Goal: Check status

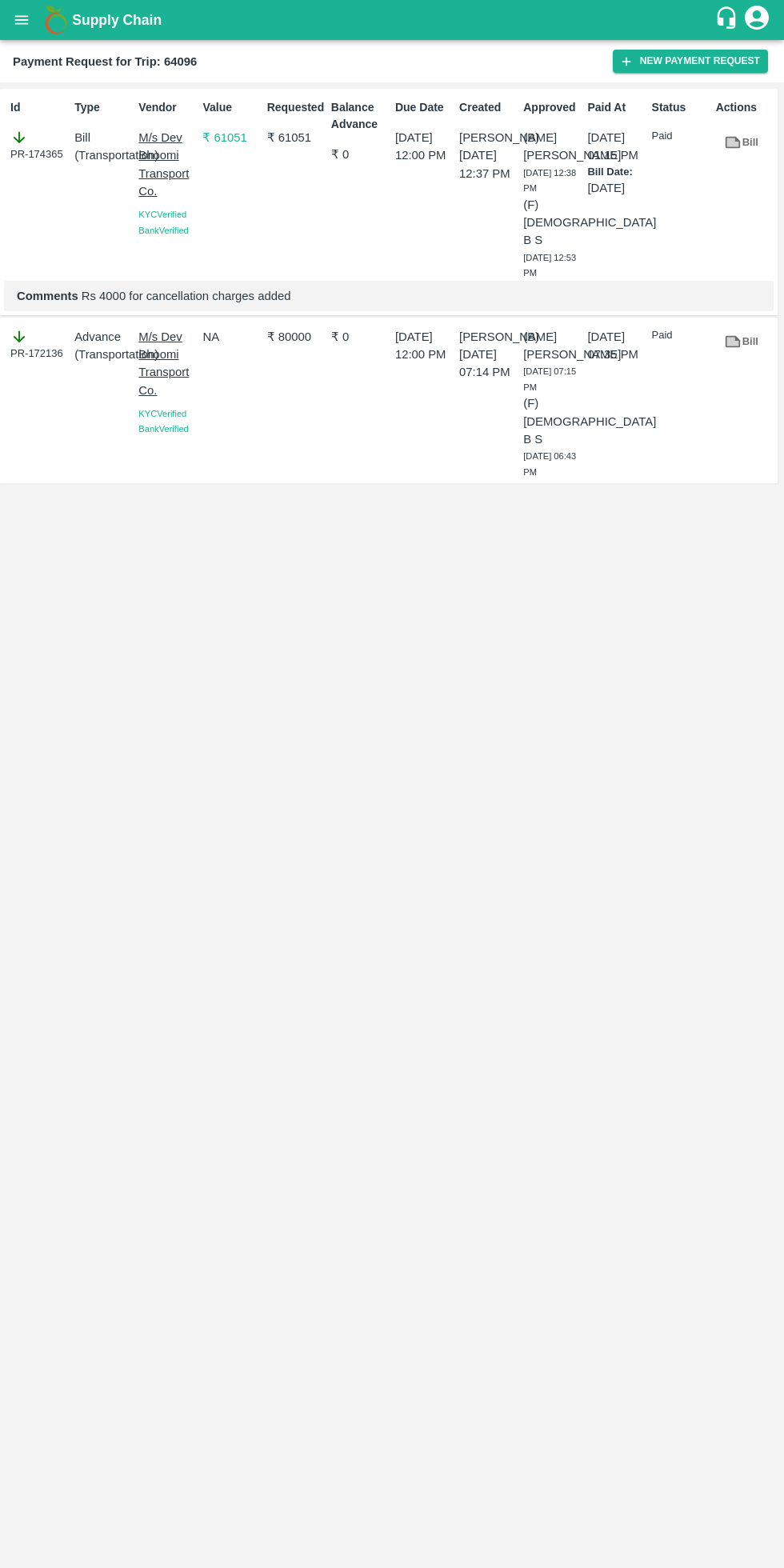
click at [19, 25] on icon "open drawer" at bounding box center [22, 20] width 18 height 18
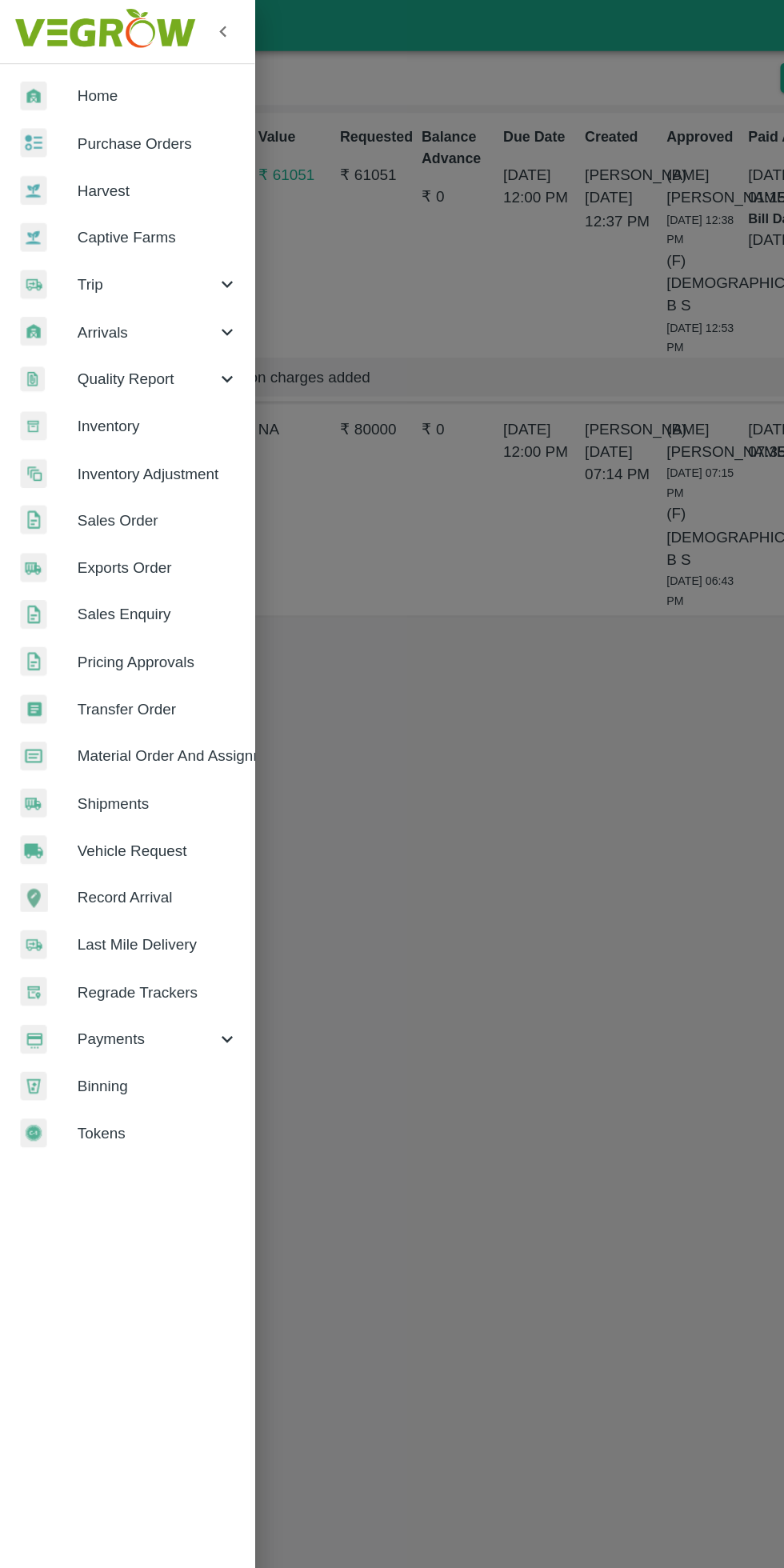
click at [72, 228] on span "Trip" at bounding box center [116, 223] width 109 height 18
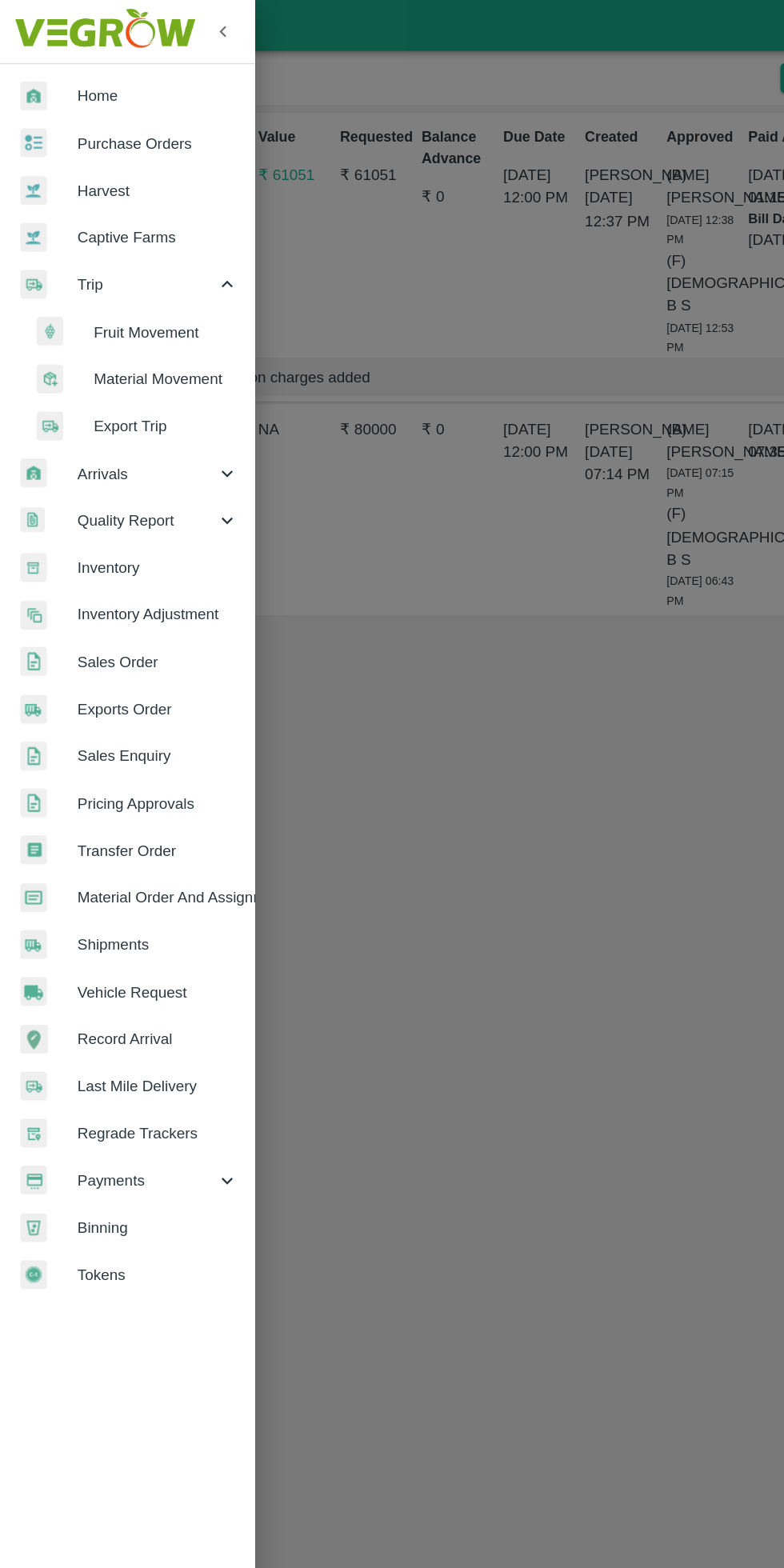
click at [94, 260] on span "Fruit Movement" at bounding box center [130, 261] width 114 height 18
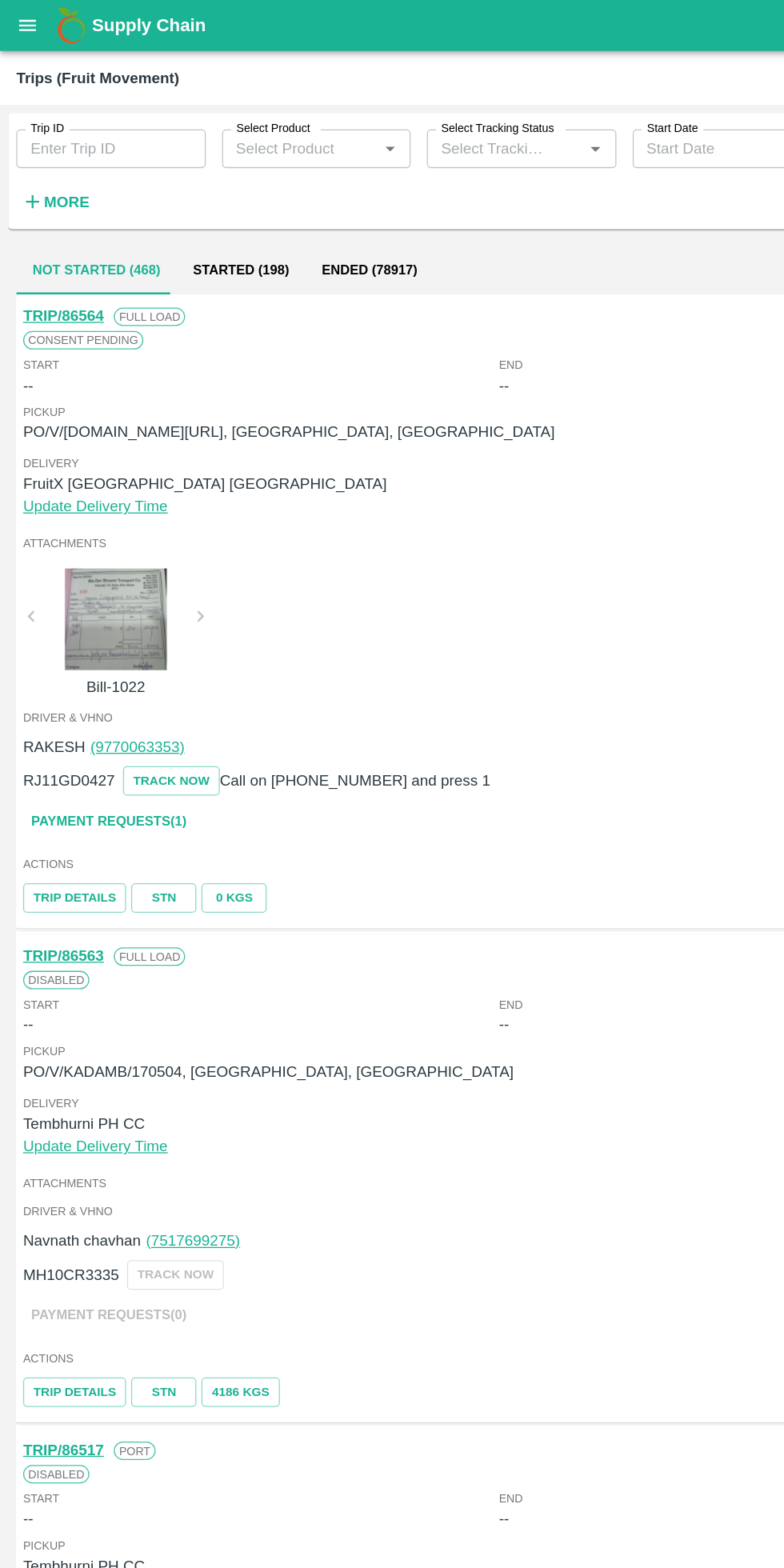
click at [108, 111] on input "Trip ID" at bounding box center [87, 117] width 149 height 31
click at [109, 118] on input "Trip ID" at bounding box center [87, 117] width 149 height 31
type input "84628"
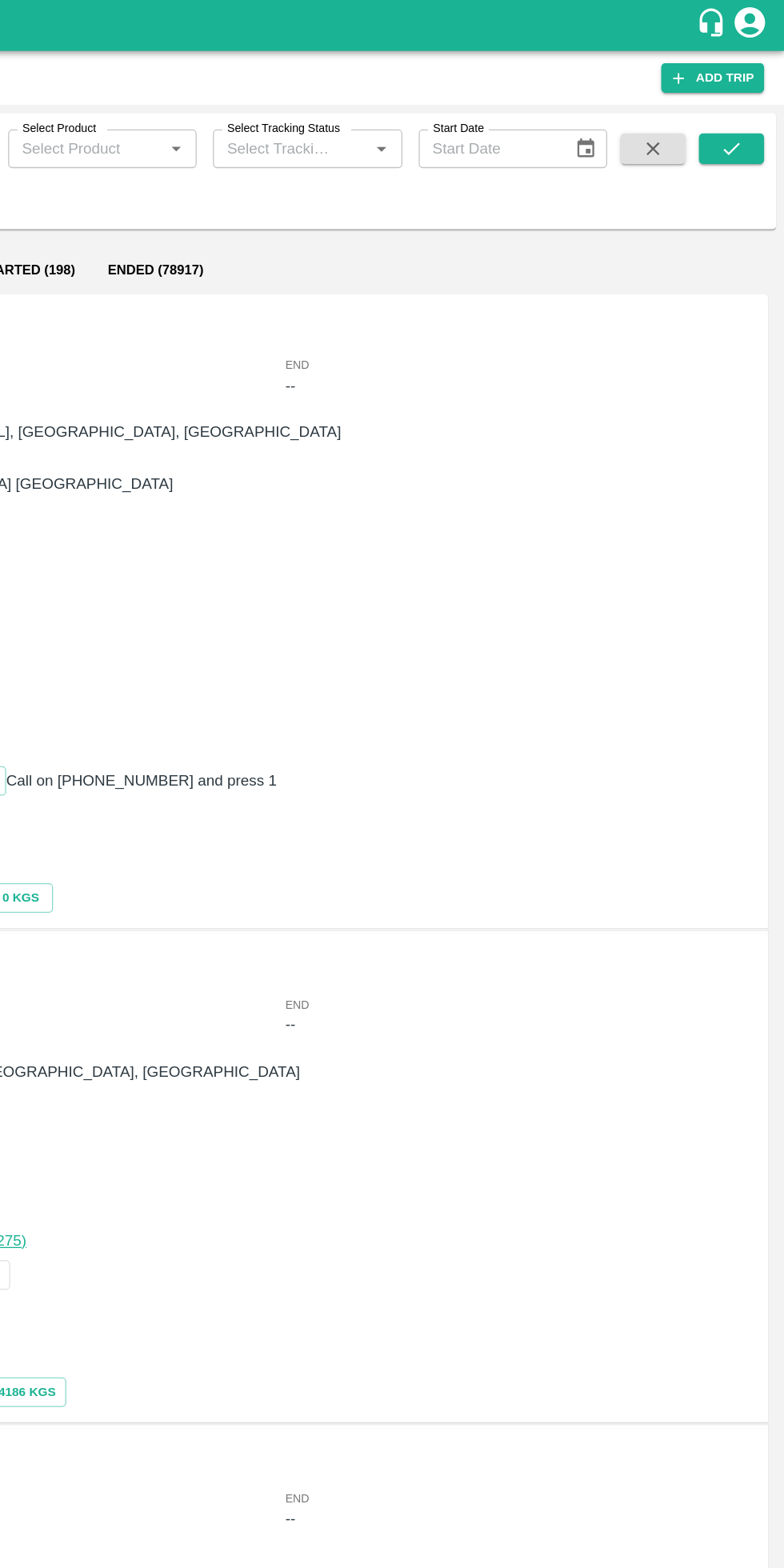
click at [754, 124] on button "submit" at bounding box center [743, 117] width 51 height 24
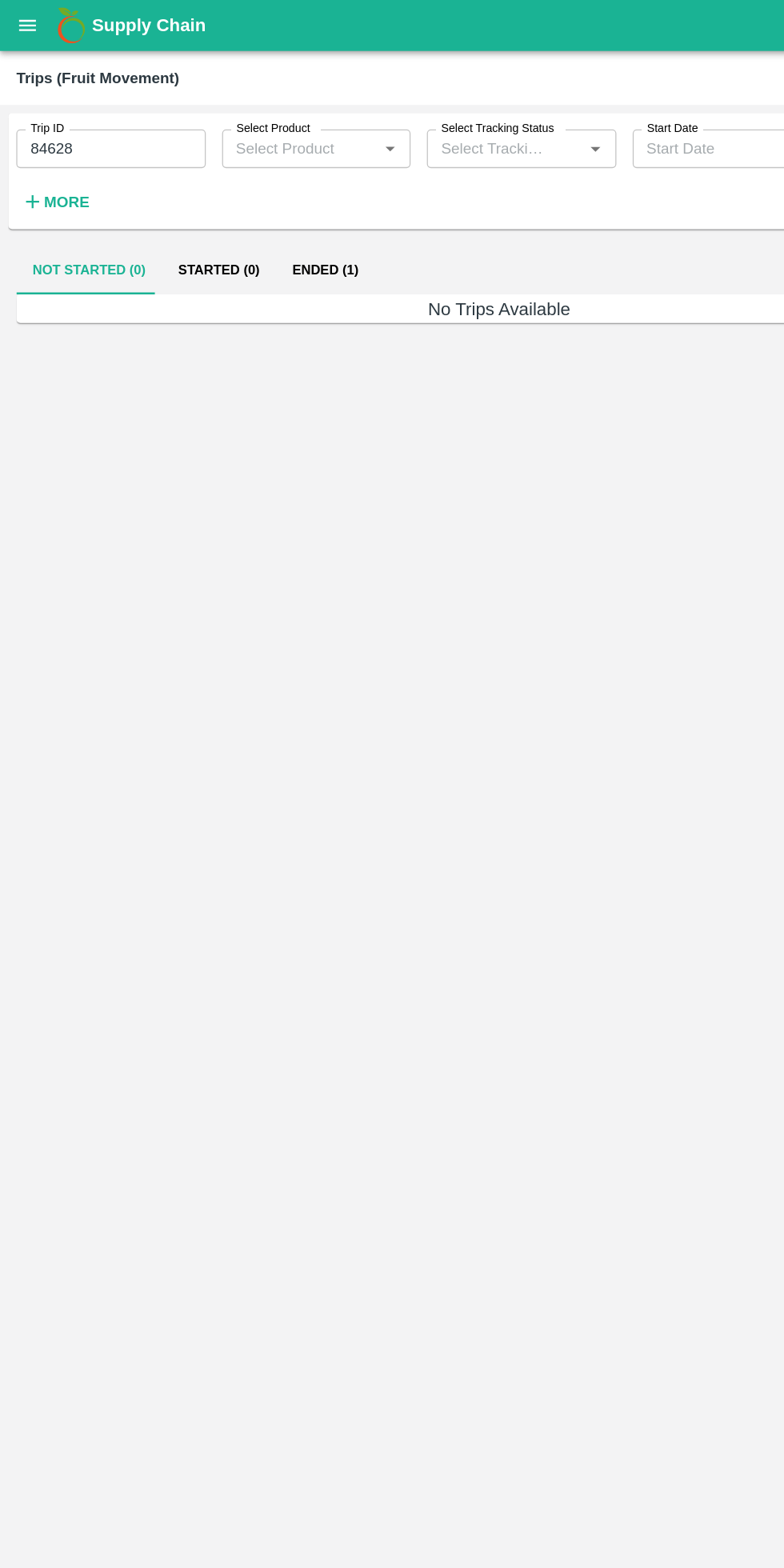
click at [237, 212] on button "Ended (1)" at bounding box center [255, 211] width 78 height 39
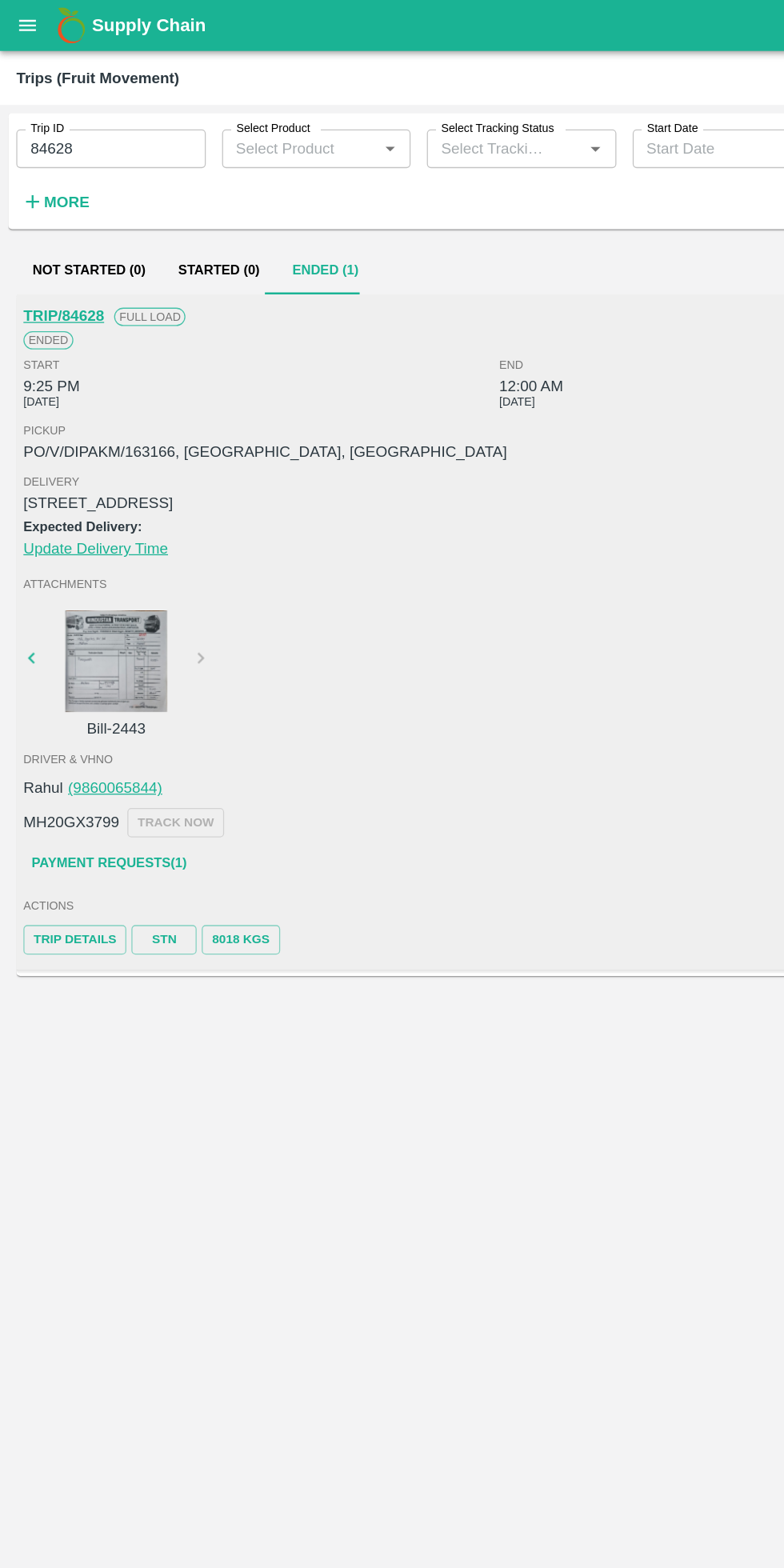
click at [124, 740] on link "STN" at bounding box center [128, 737] width 51 height 23
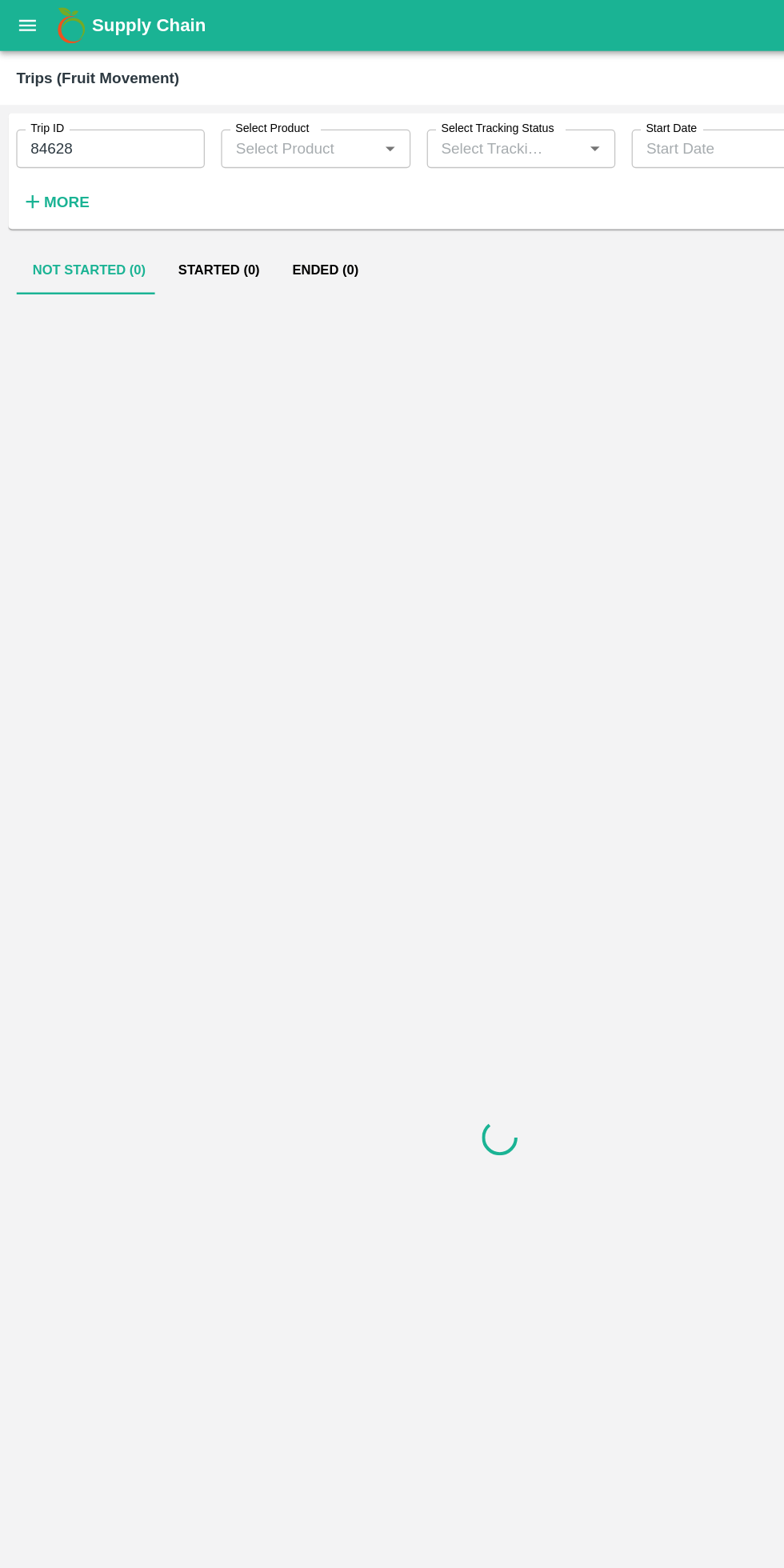
click at [100, 123] on input "84628" at bounding box center [87, 117] width 148 height 31
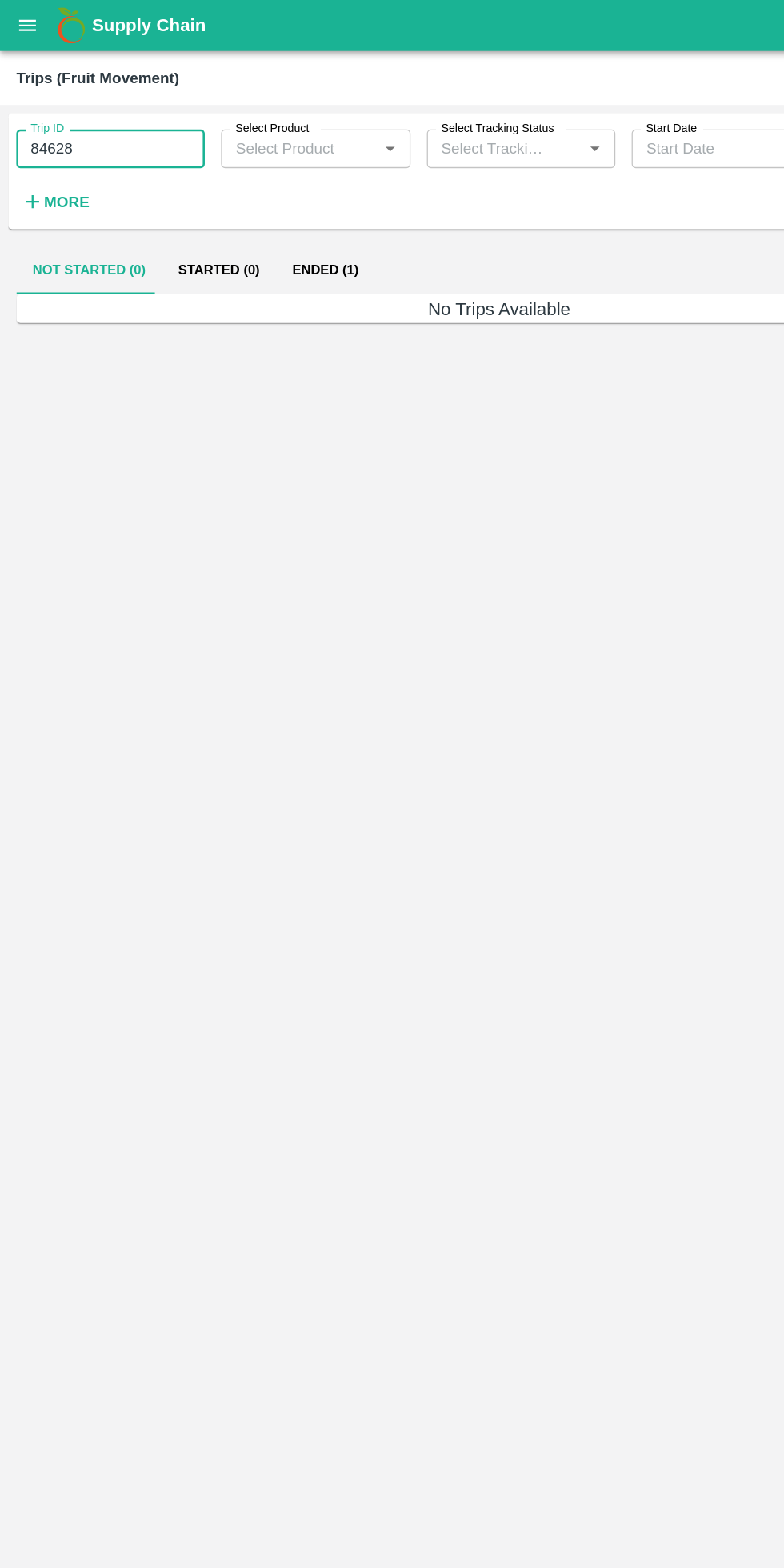
click at [136, 117] on input "84628" at bounding box center [87, 117] width 148 height 31
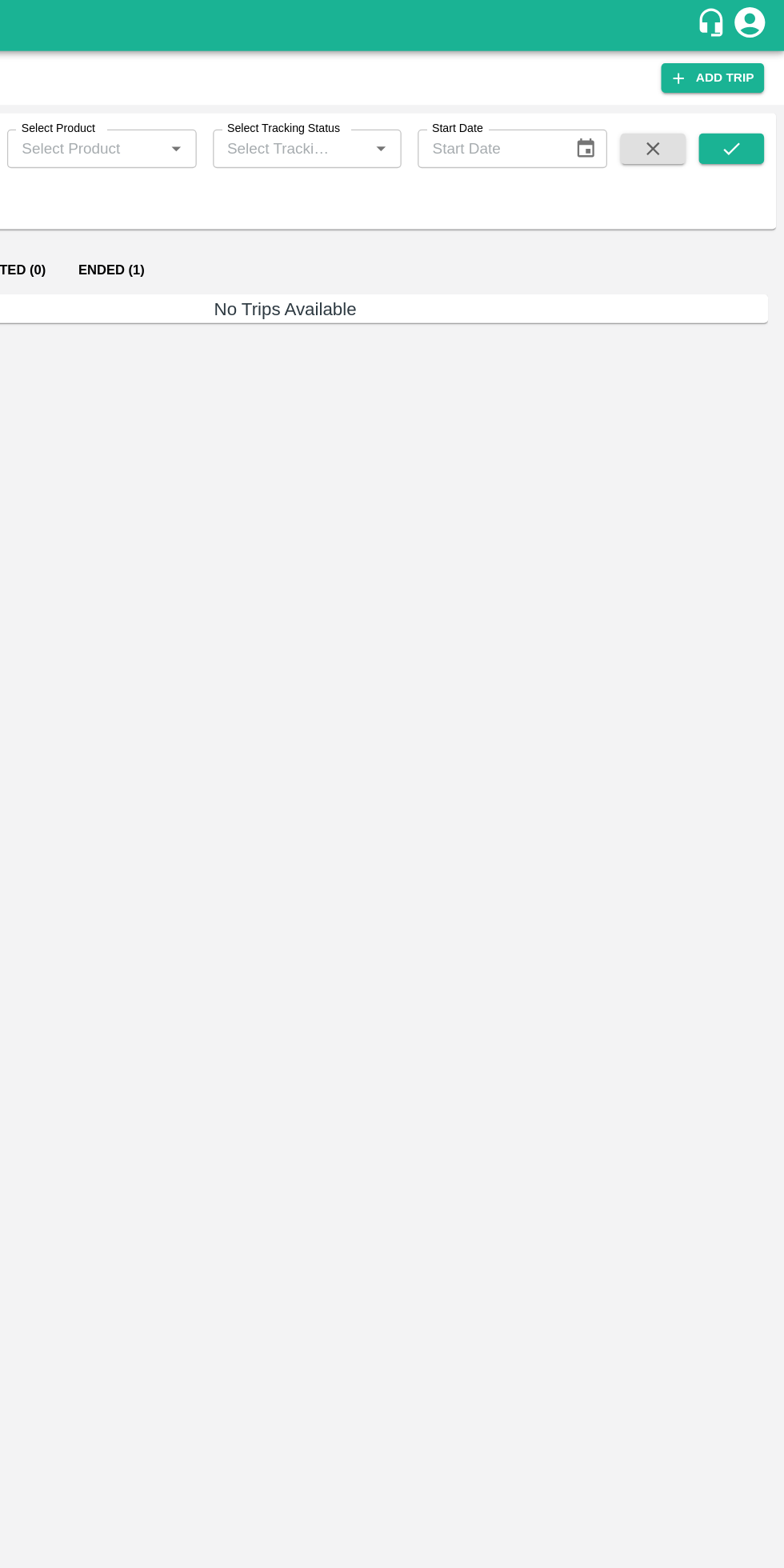
type input "84352"
click at [743, 117] on icon "submit" at bounding box center [743, 117] width 18 height 18
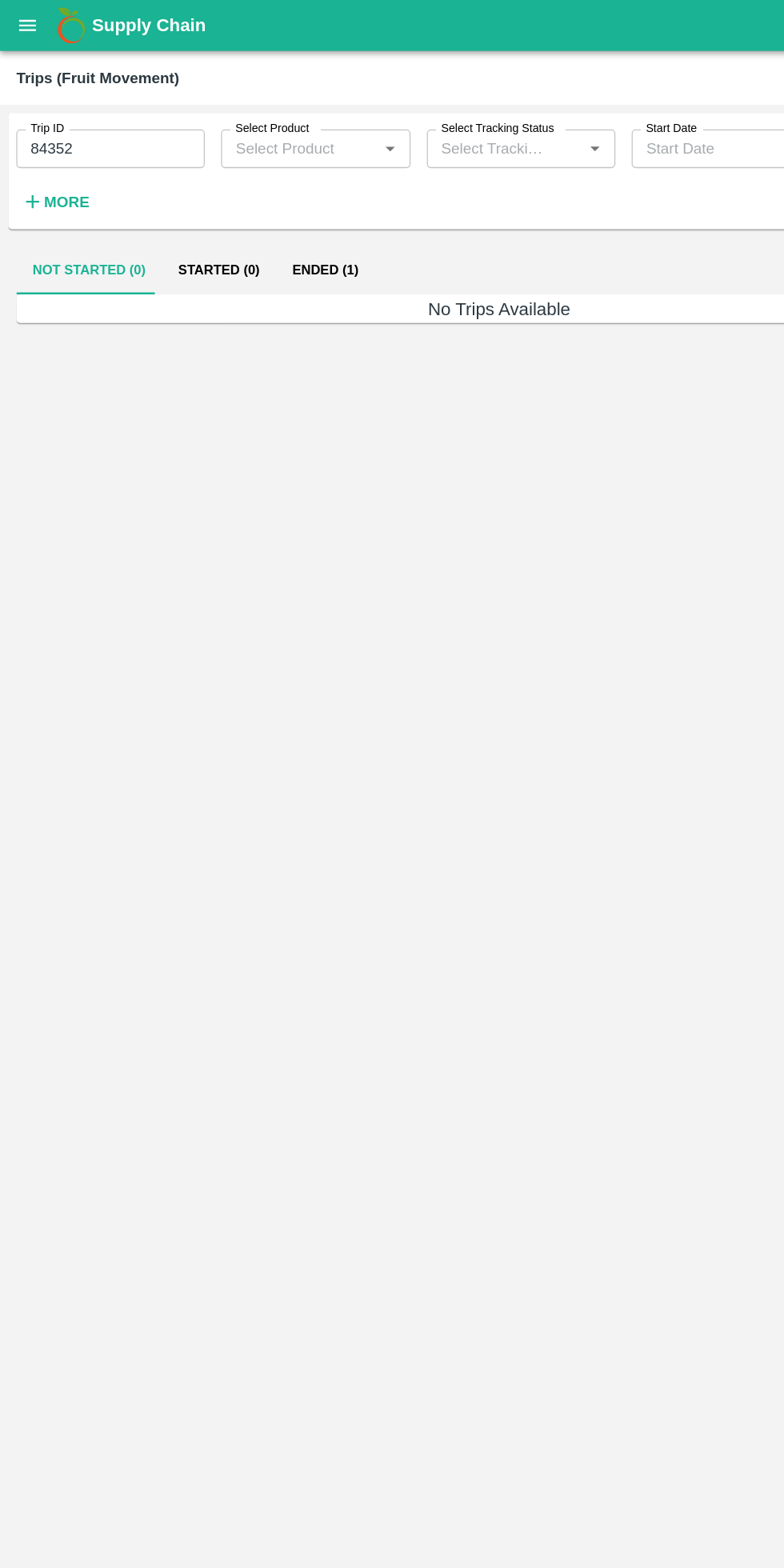
click at [243, 207] on button "Ended (1)" at bounding box center [255, 211] width 78 height 39
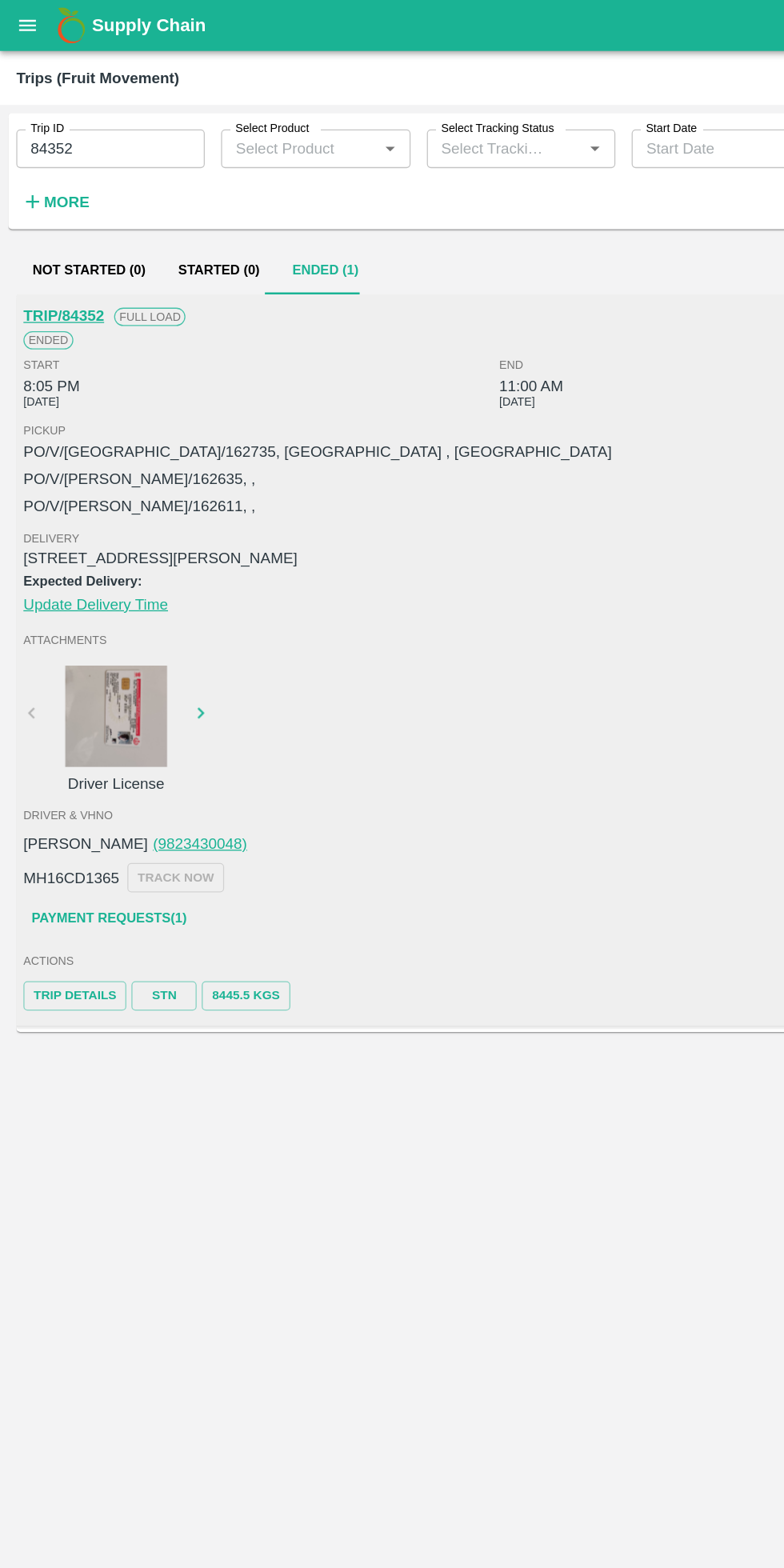
click at [131, 786] on link "STN" at bounding box center [128, 782] width 51 height 23
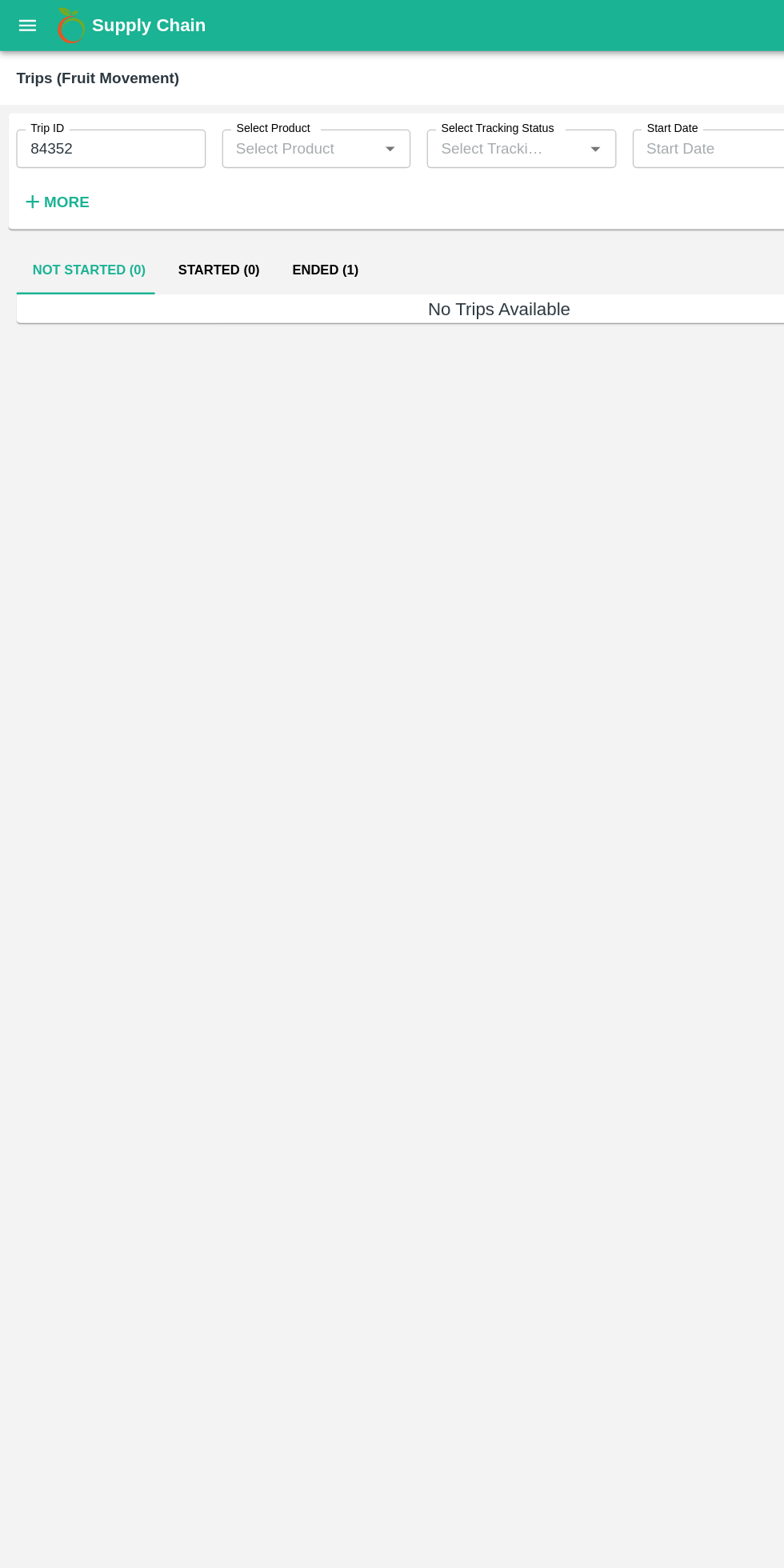
click at [109, 117] on input "84352" at bounding box center [87, 117] width 149 height 31
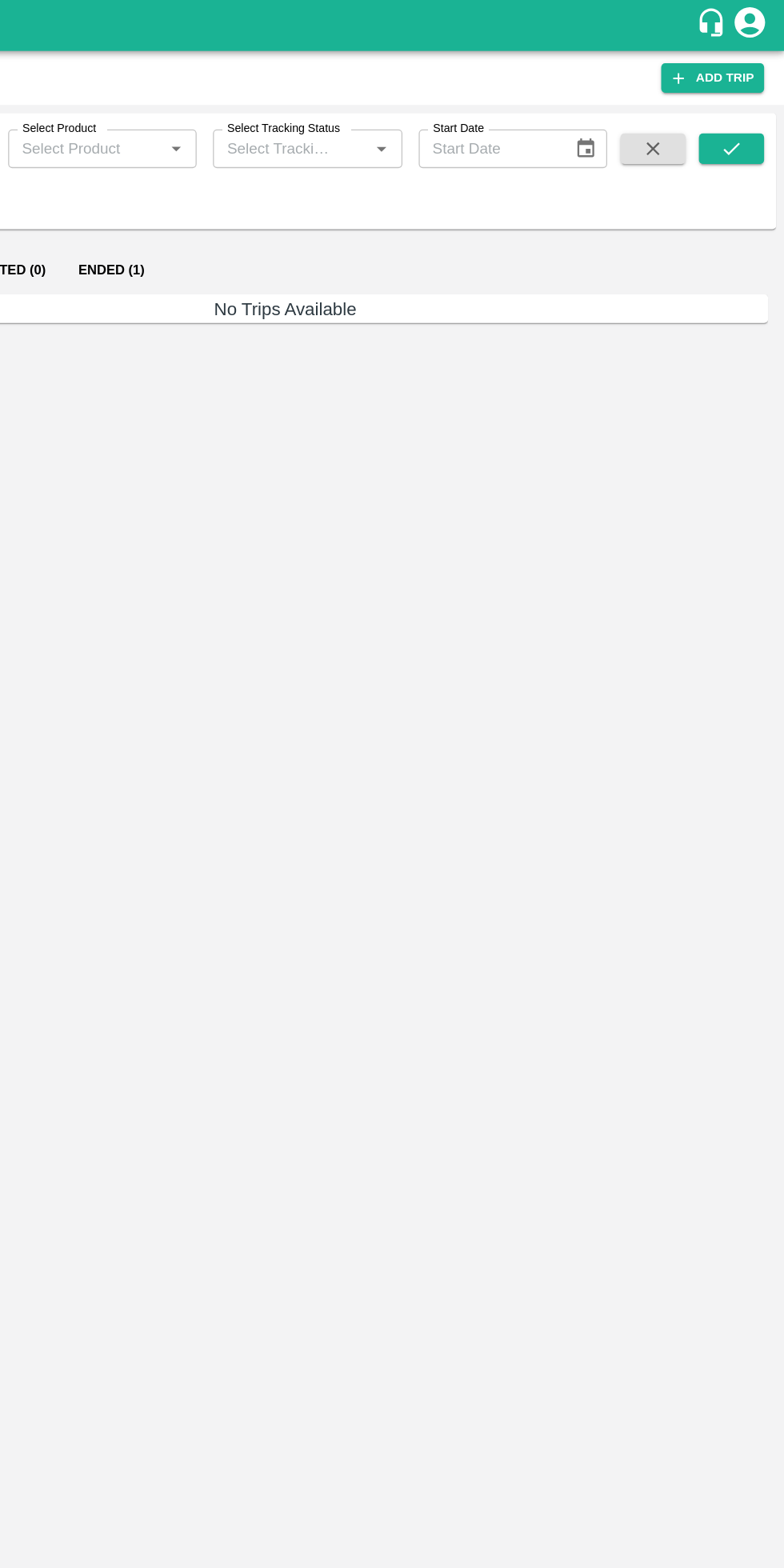
type input "86232"
click at [743, 117] on icon "submit" at bounding box center [743, 117] width 18 height 18
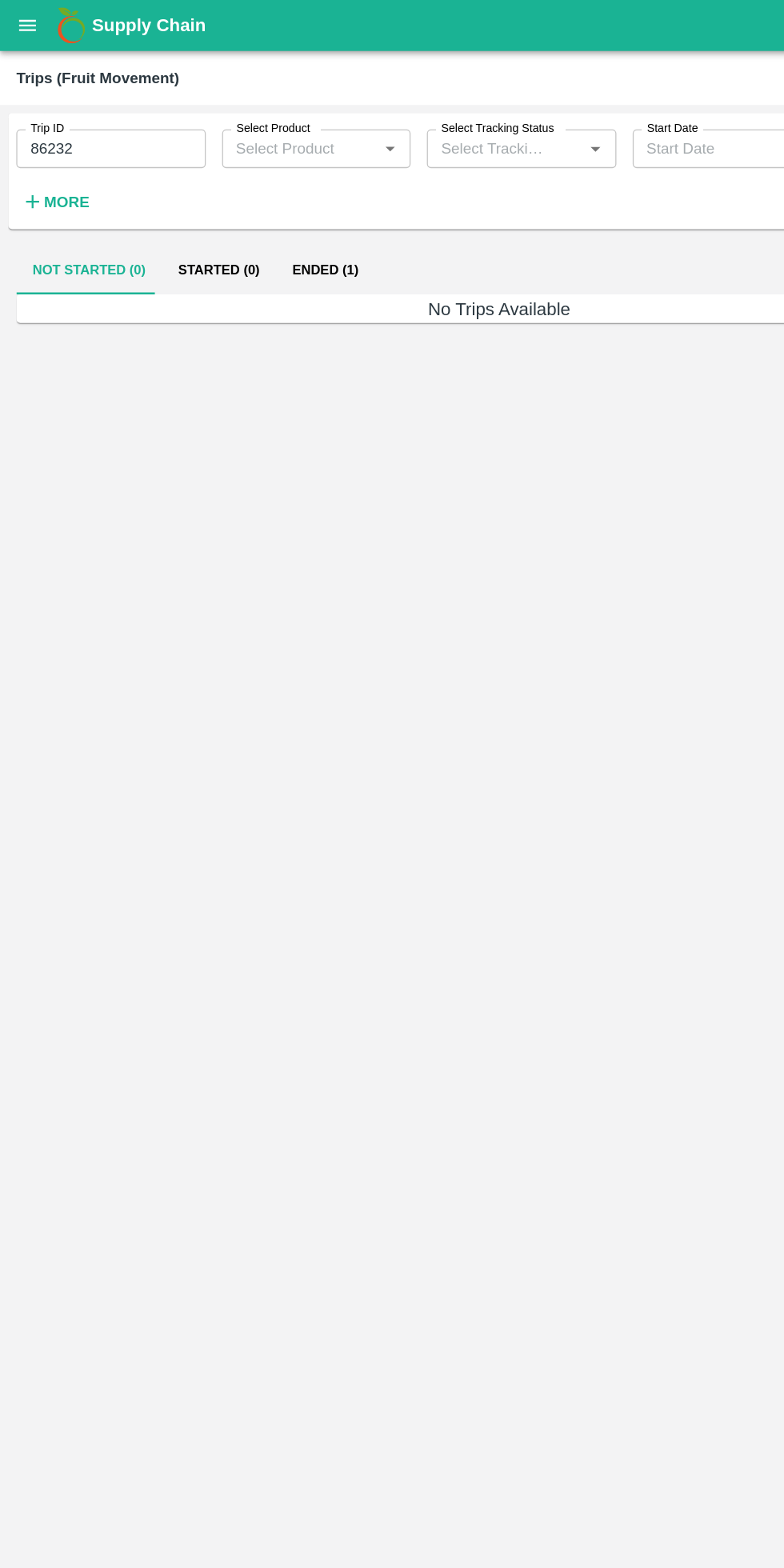
click at [242, 212] on button "Ended (1)" at bounding box center [255, 211] width 78 height 39
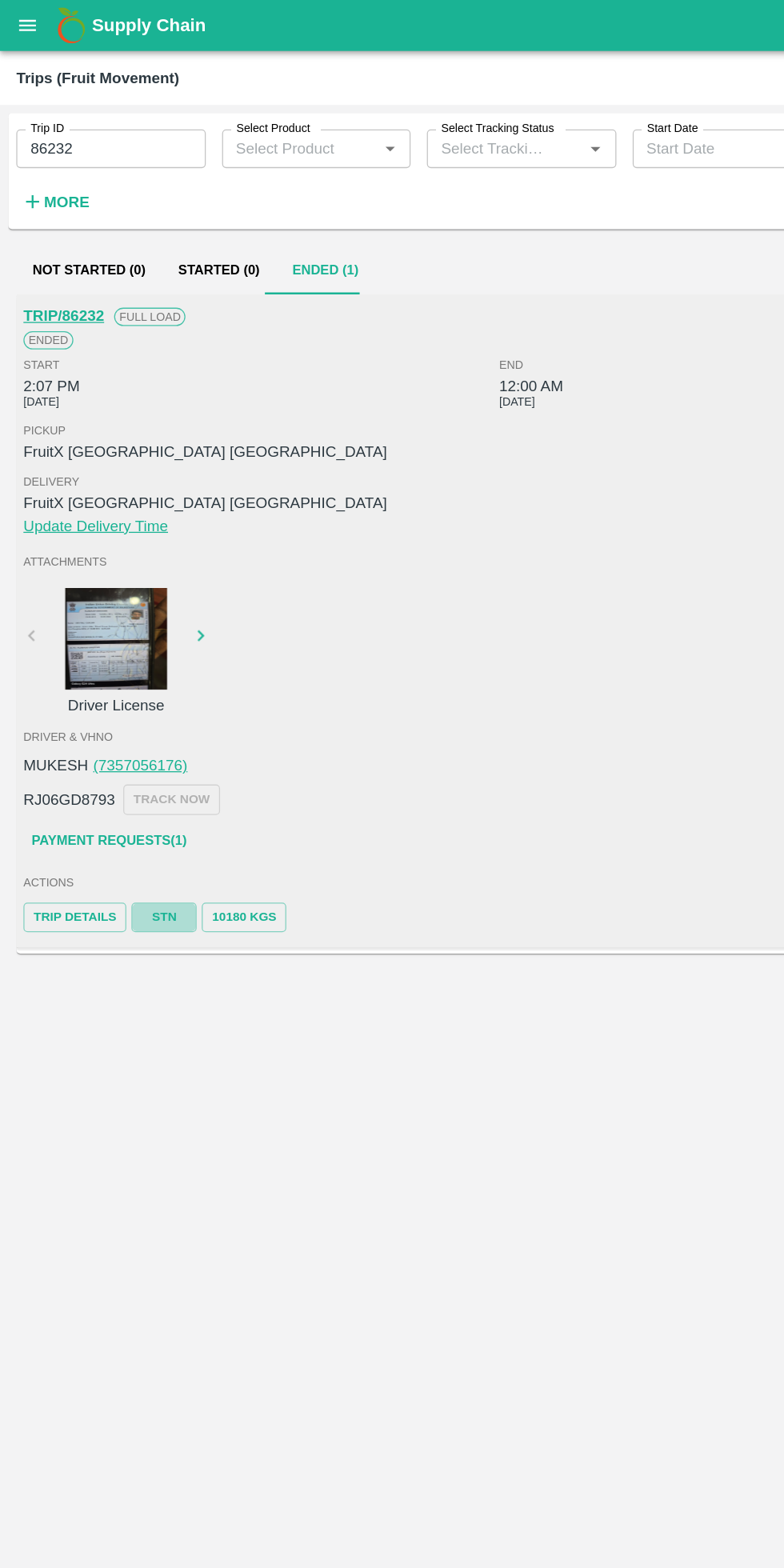
click at [124, 720] on link "STN" at bounding box center [128, 720] width 51 height 23
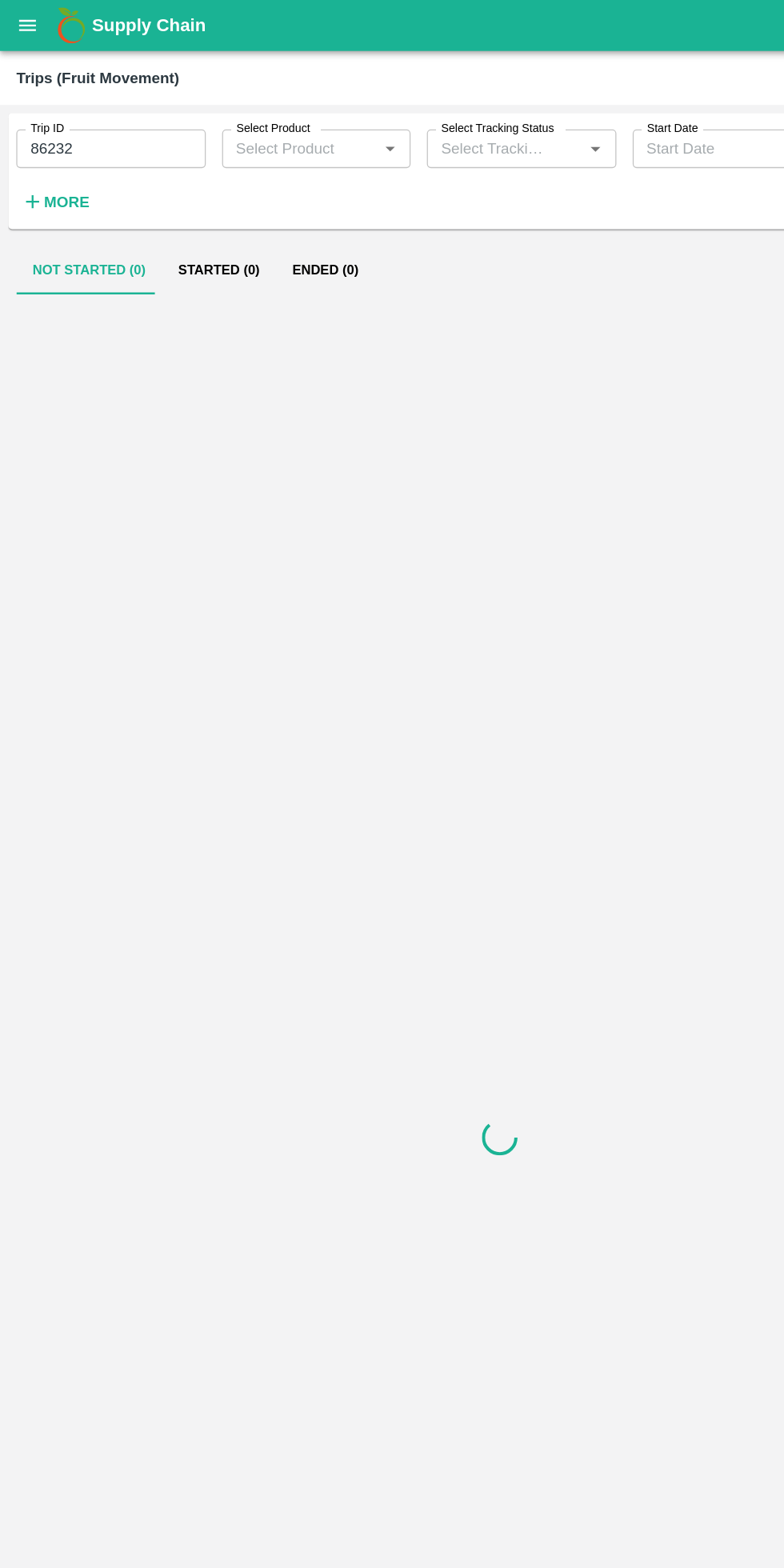
click at [111, 114] on input "86232" at bounding box center [87, 117] width 149 height 31
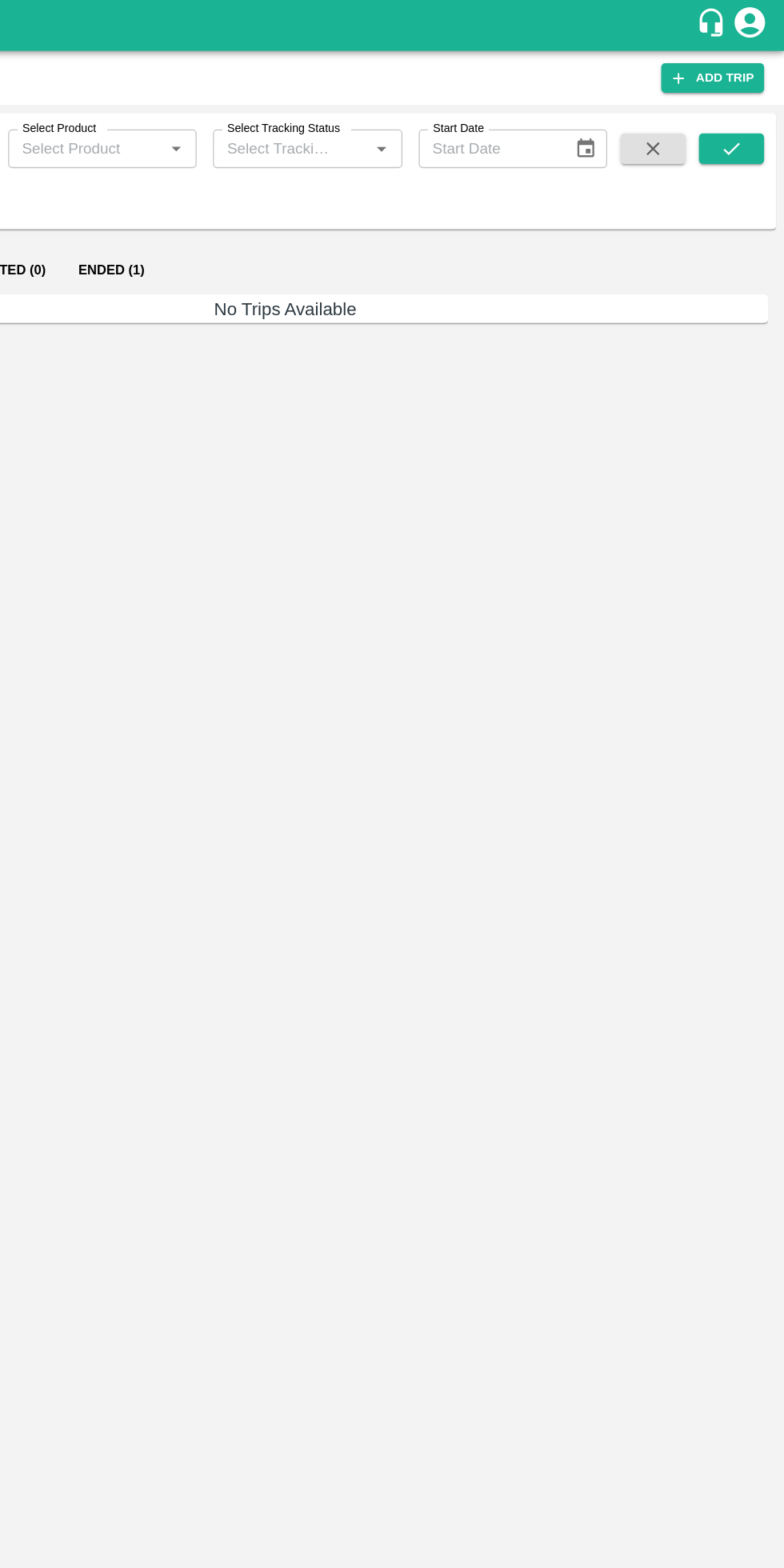
type input "84330"
click at [738, 118] on icon "submit" at bounding box center [742, 117] width 13 height 10
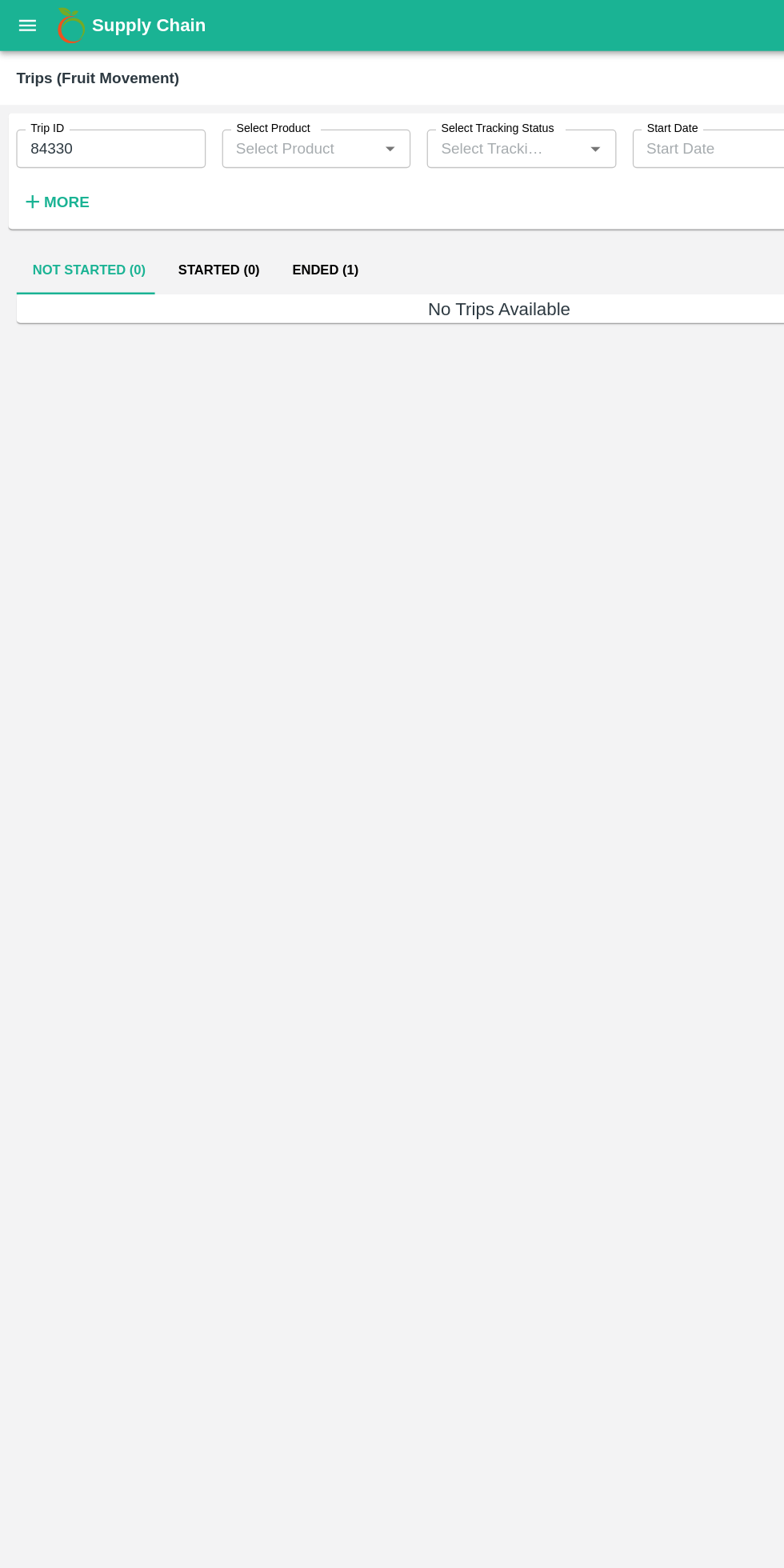
click at [250, 212] on button "Ended (1)" at bounding box center [255, 211] width 78 height 39
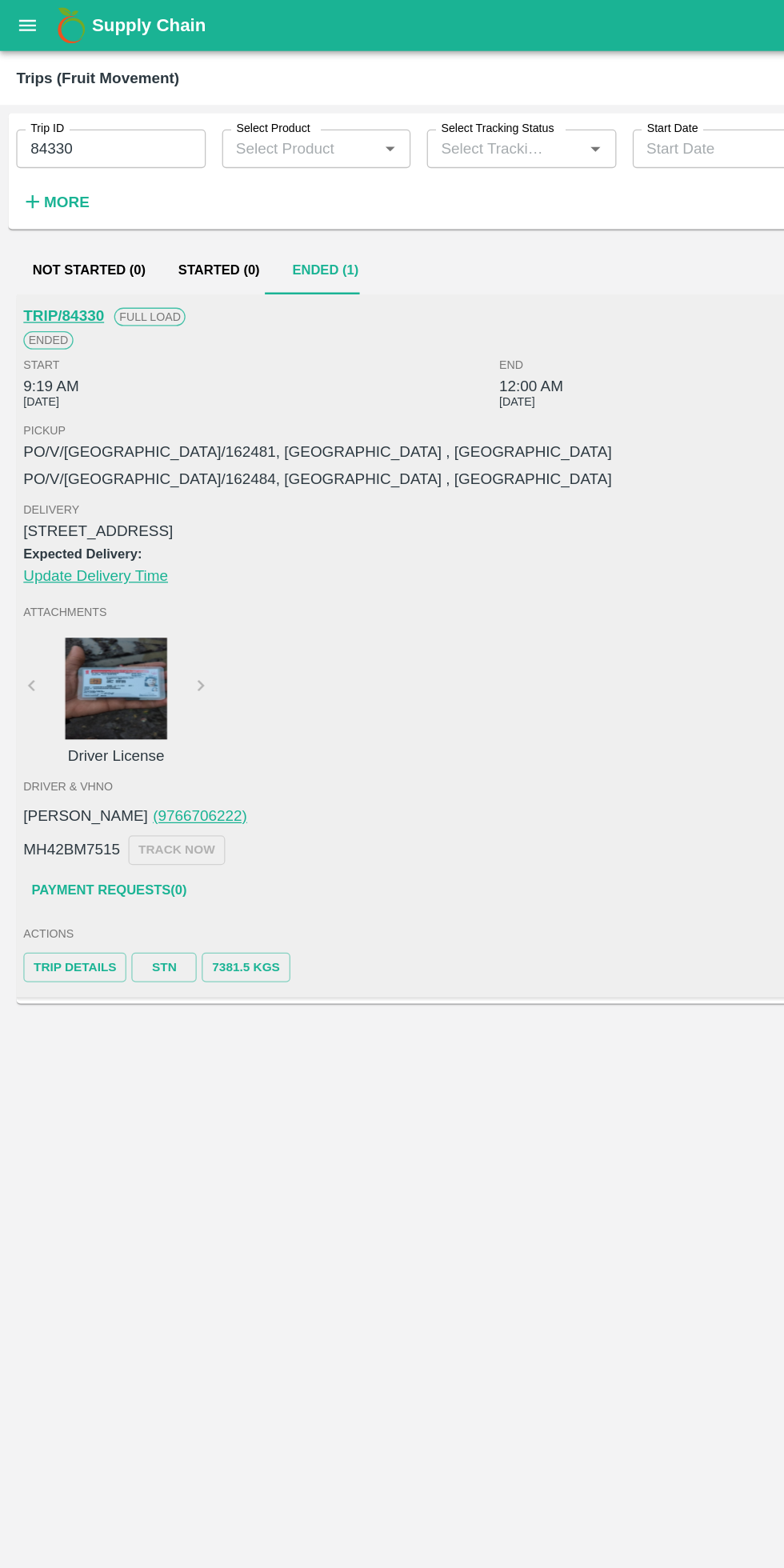
click at [86, 760] on link "Trip Details" at bounding box center [59, 759] width 81 height 23
click at [116, 755] on link "STN" at bounding box center [128, 759] width 51 height 23
